Goal: Download file/media

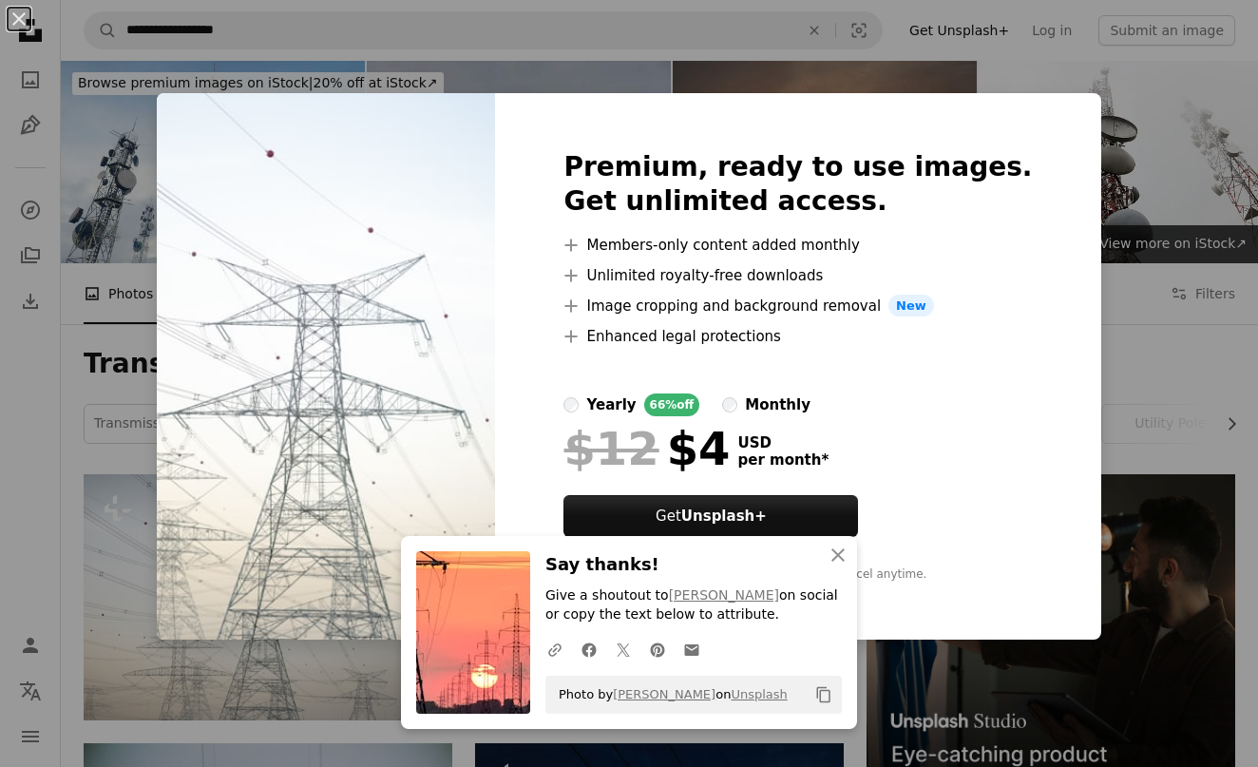
scroll to position [289, 0]
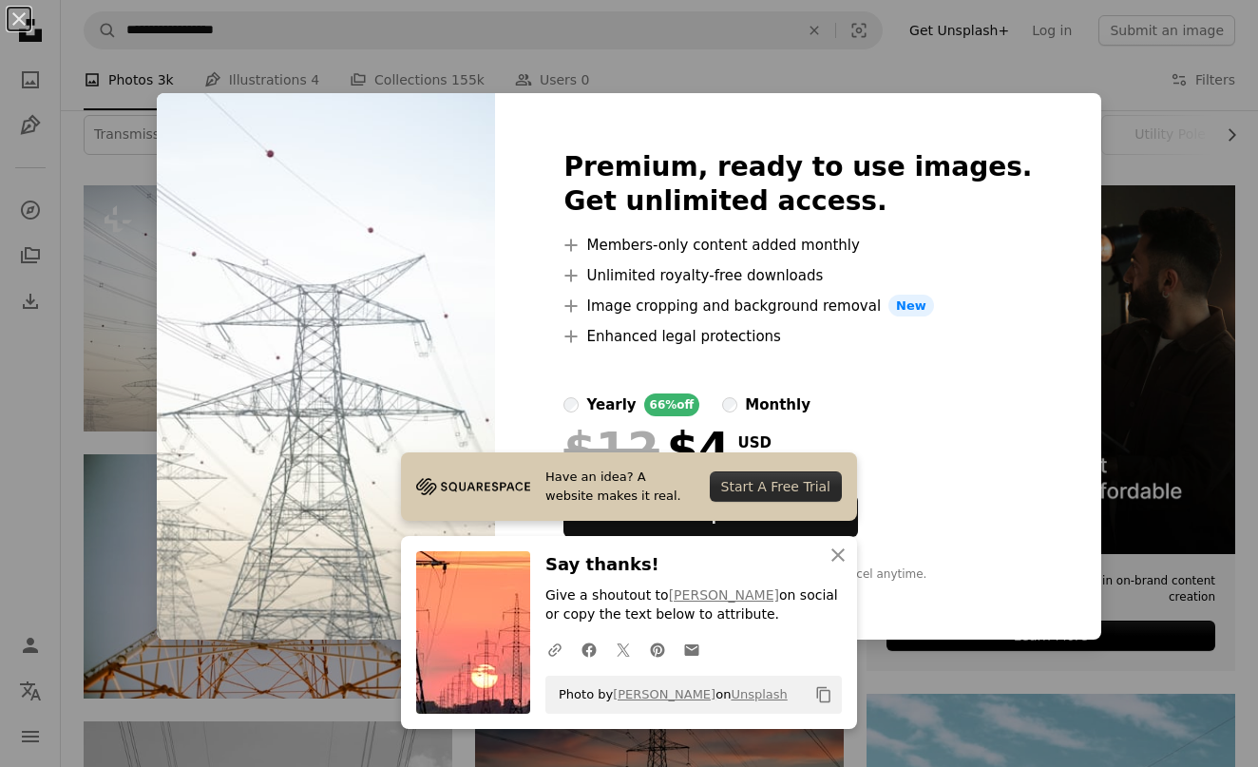
click at [985, 306] on li "A plus sign Image cropping and background removal New" at bounding box center [798, 306] width 469 height 23
click at [117, 126] on div "An X shape Have an idea? A website makes it real. Start A Free Trial An X shape…" at bounding box center [629, 383] width 1258 height 767
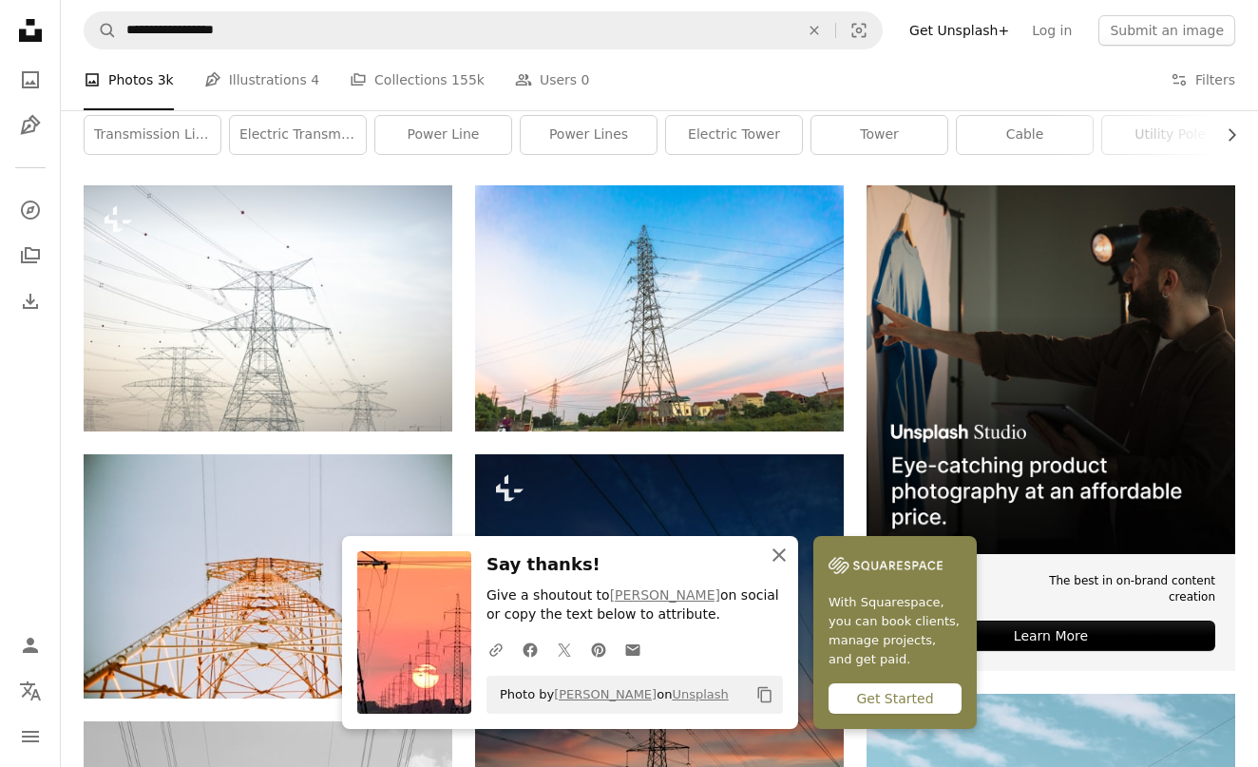
click at [775, 560] on icon "An X shape" at bounding box center [779, 555] width 23 height 23
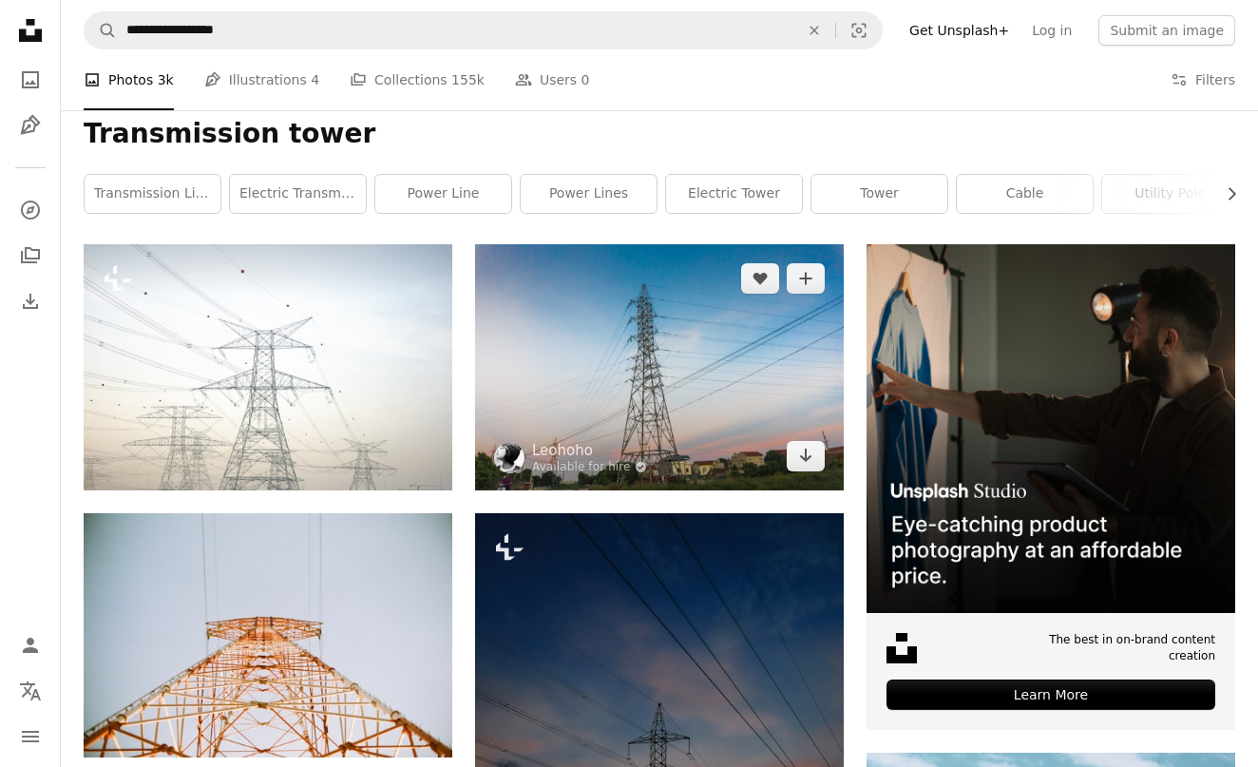
scroll to position [222, 0]
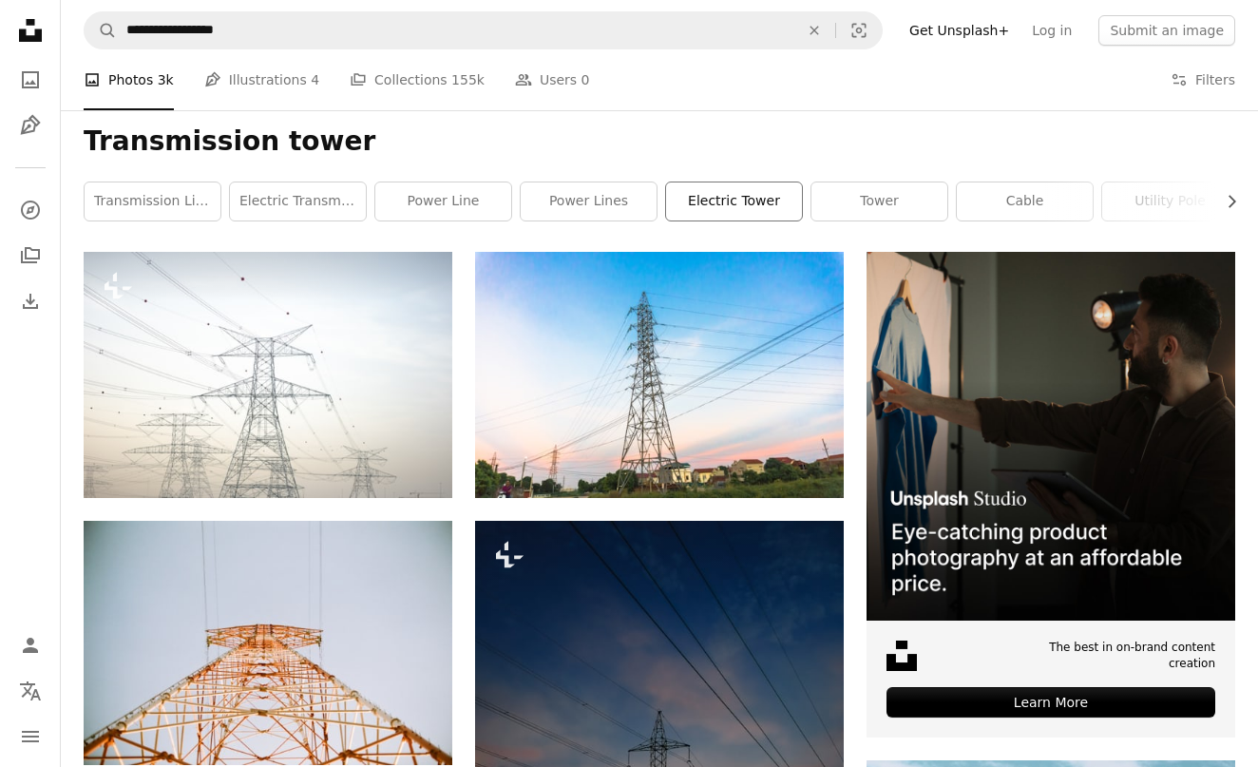
click at [718, 205] on link "electric tower" at bounding box center [734, 201] width 136 height 38
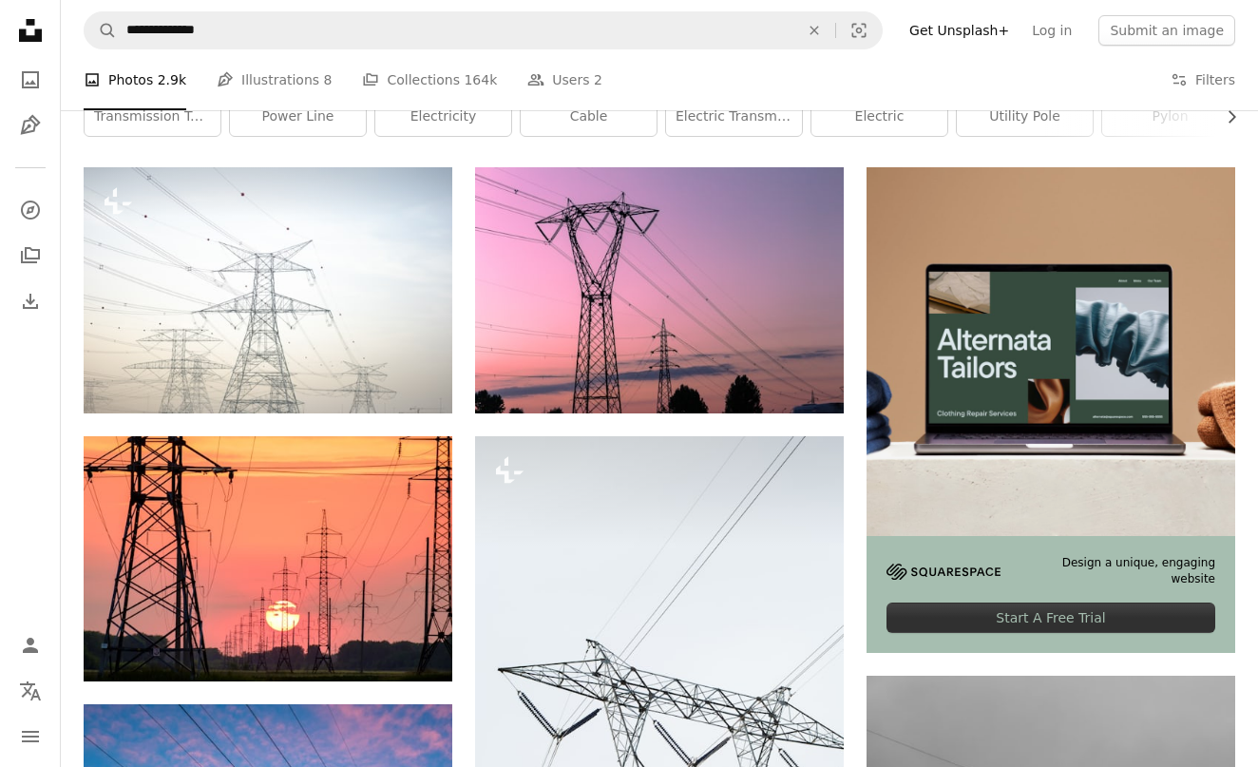
scroll to position [297, 0]
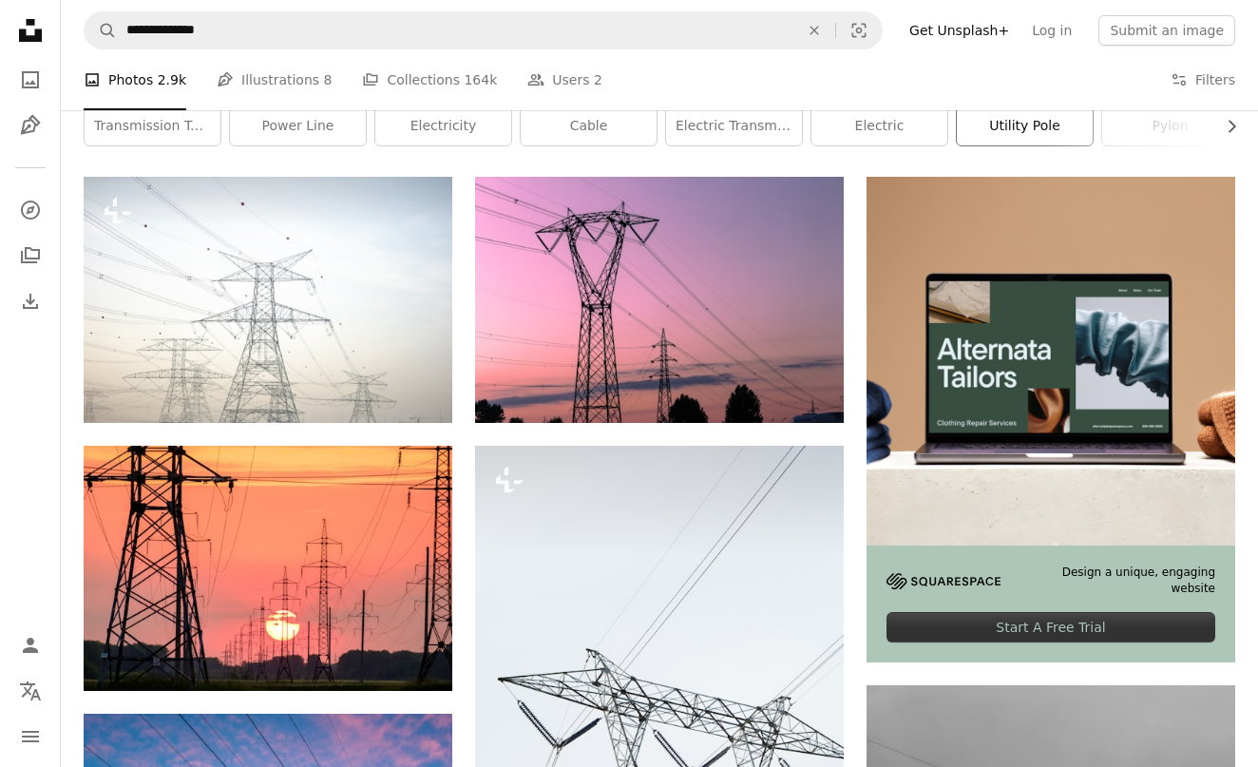
click at [1036, 115] on link "utility pole" at bounding box center [1025, 126] width 136 height 38
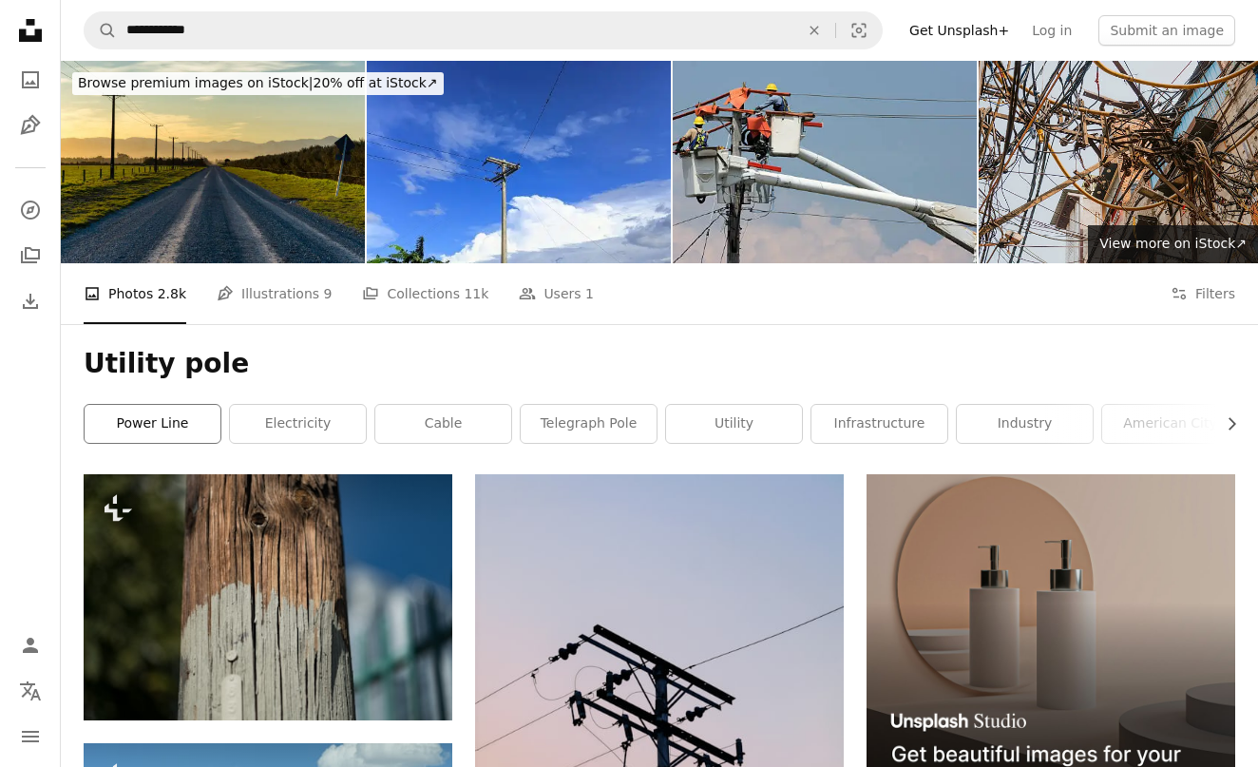
click at [188, 424] on link "power line" at bounding box center [153, 424] width 136 height 38
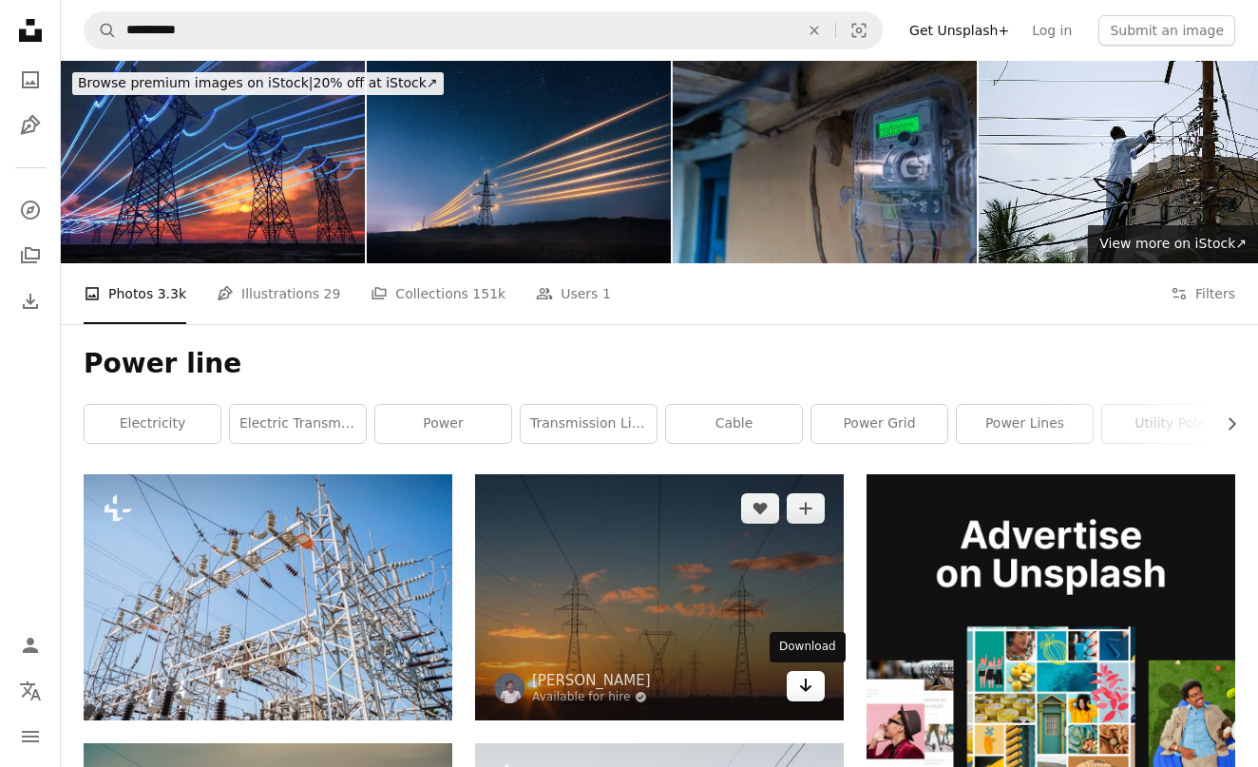
click at [815, 689] on link "Arrow pointing down" at bounding box center [806, 686] width 38 height 30
